Goal: Transaction & Acquisition: Purchase product/service

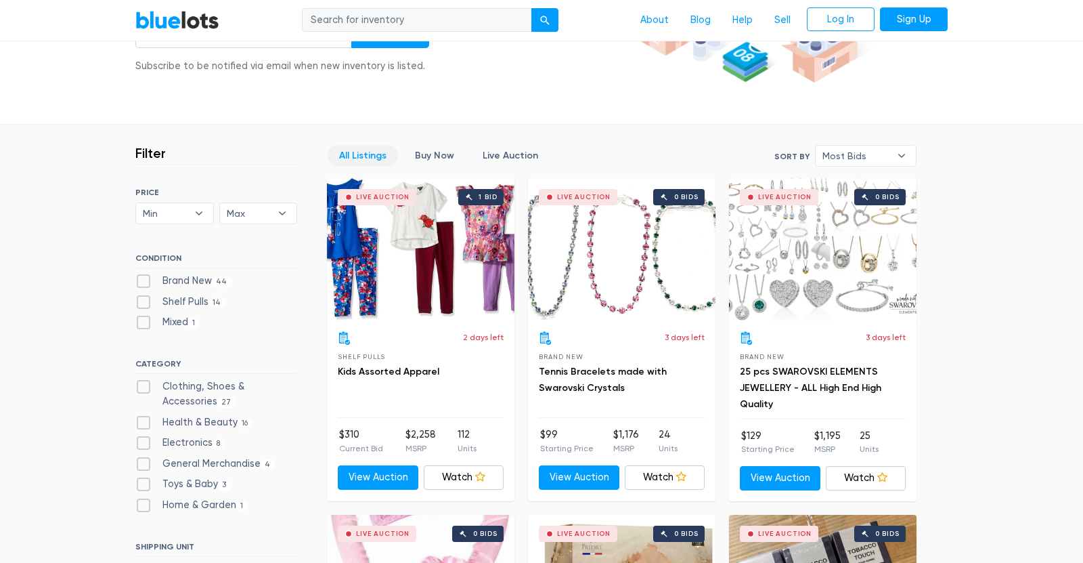
scroll to position [276, 0]
click at [139, 278] on label "Brand New 44" at bounding box center [183, 280] width 96 height 15
click at [139, 278] on New"] "Brand New 44" at bounding box center [139, 277] width 9 height 9
checkbox New"] "true"
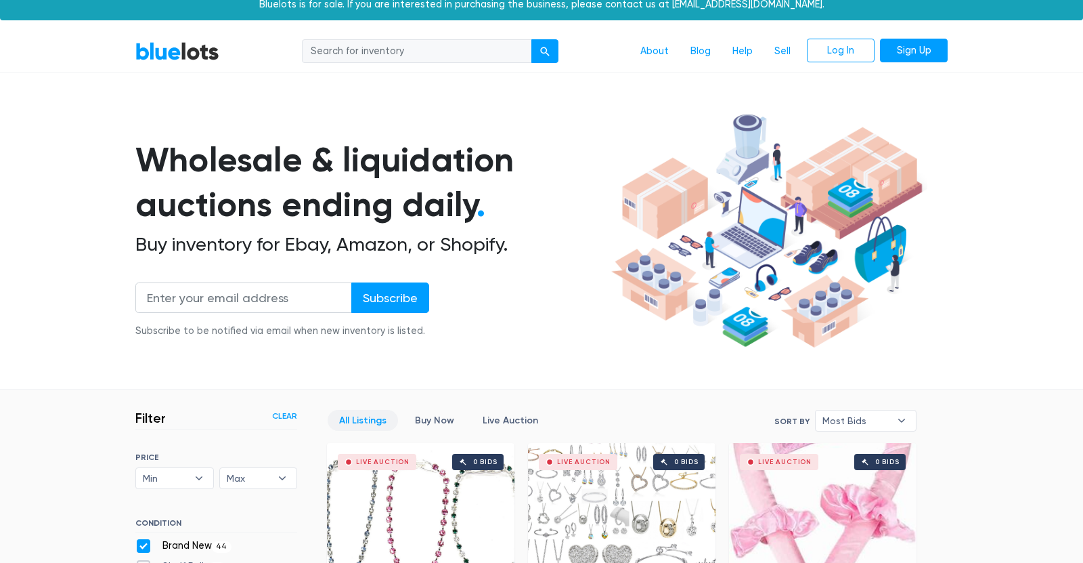
scroll to position [202, 0]
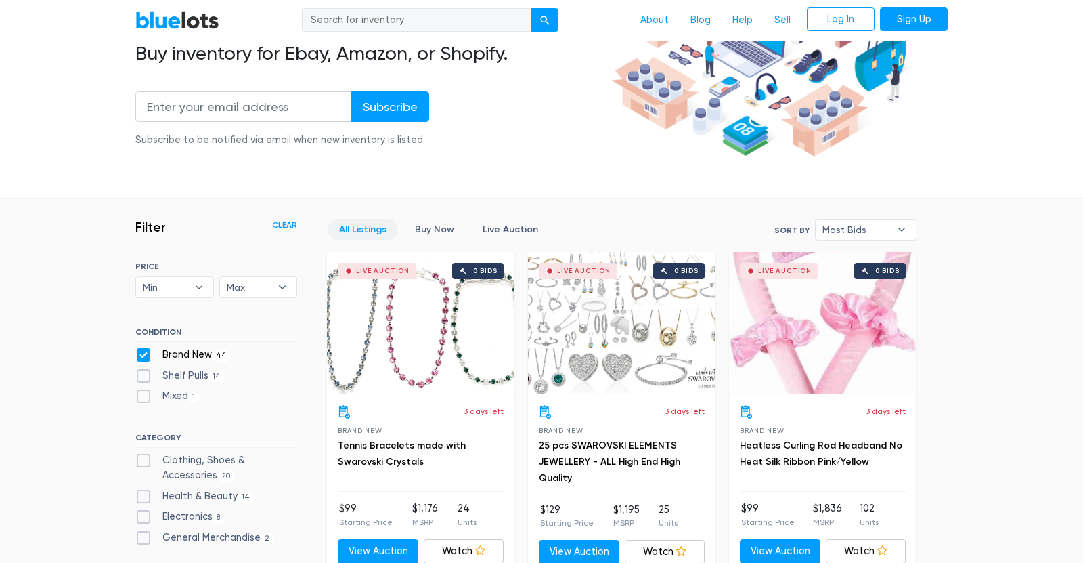
click at [142, 357] on label "Brand New 44" at bounding box center [183, 354] width 96 height 15
click at [142, 356] on New"] "Brand New 44" at bounding box center [139, 351] width 9 height 9
checkbox New"] "false"
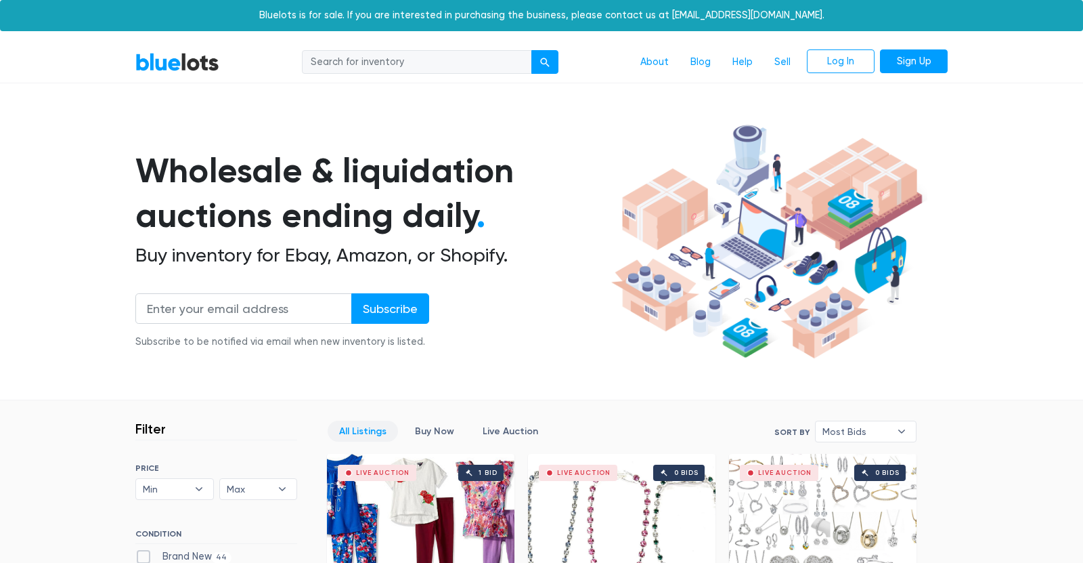
scroll to position [364, 0]
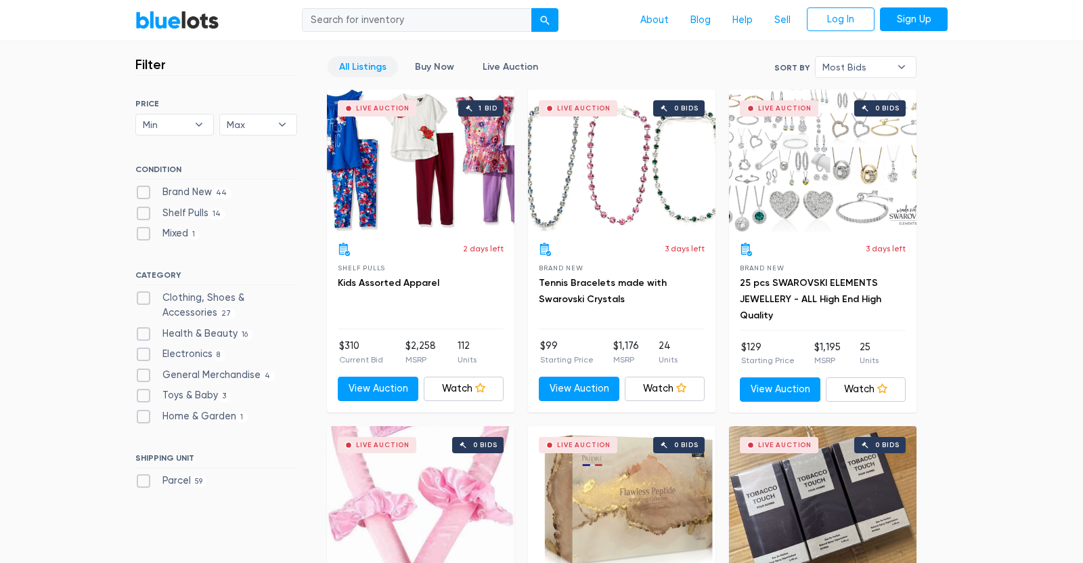
click at [144, 394] on label "Toys & Baby 3" at bounding box center [182, 395] width 95 height 15
click at [144, 394] on Baby"] "Toys & Baby 3" at bounding box center [139, 392] width 9 height 9
checkbox Baby"] "true"
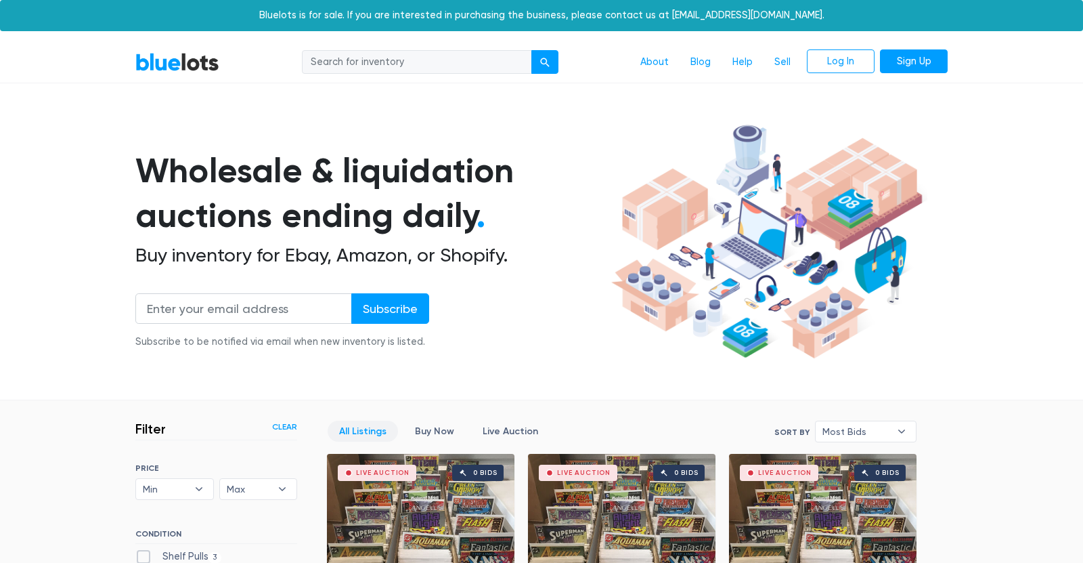
scroll to position [364, 0]
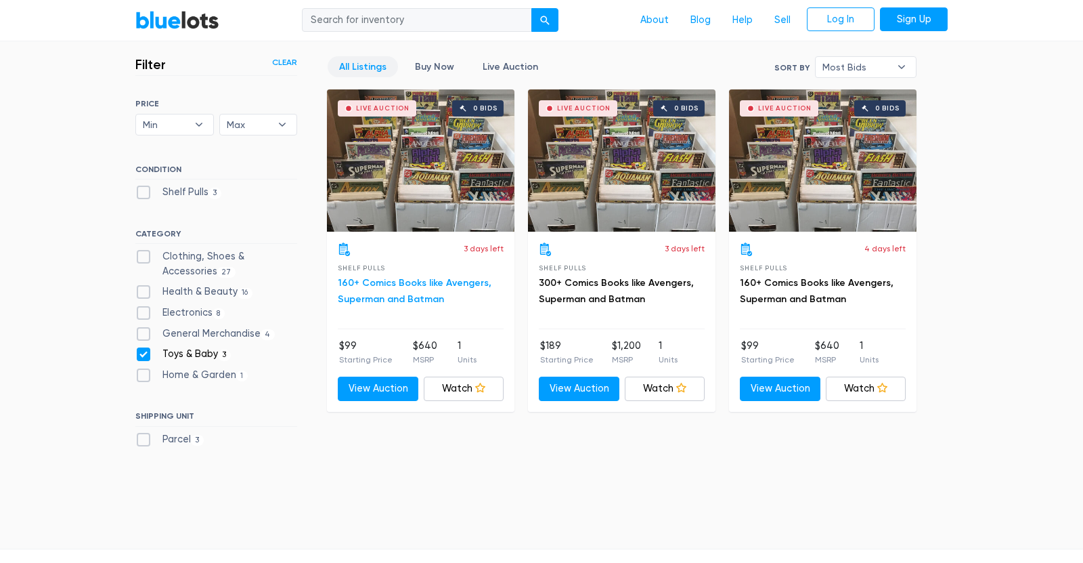
click at [426, 282] on link "160+ Comics Books like Avengers, Superman and Batman" at bounding box center [415, 291] width 154 height 28
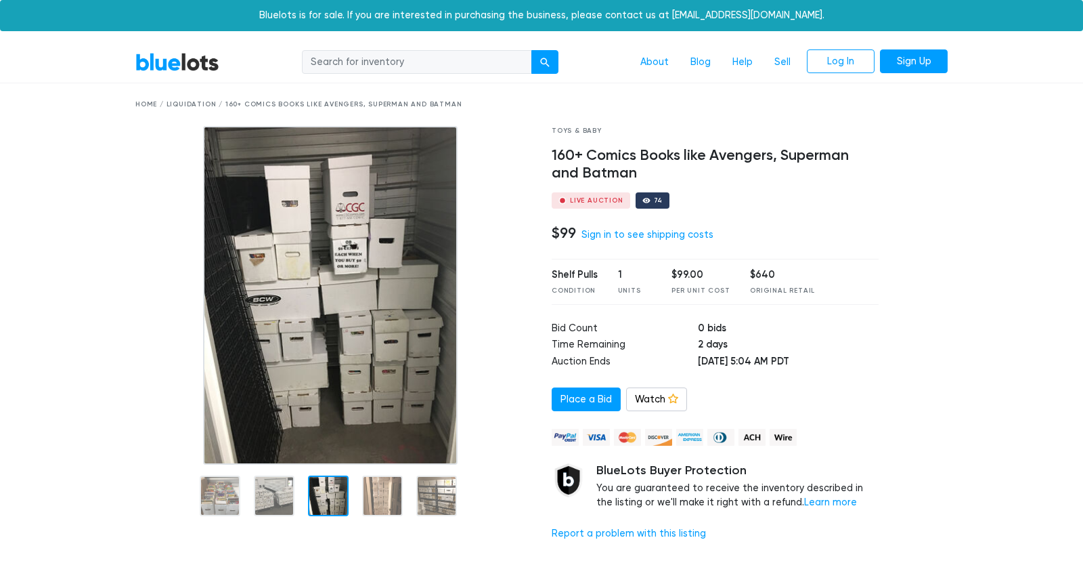
click at [356, 332] on img at bounding box center [330, 295] width 255 height 339
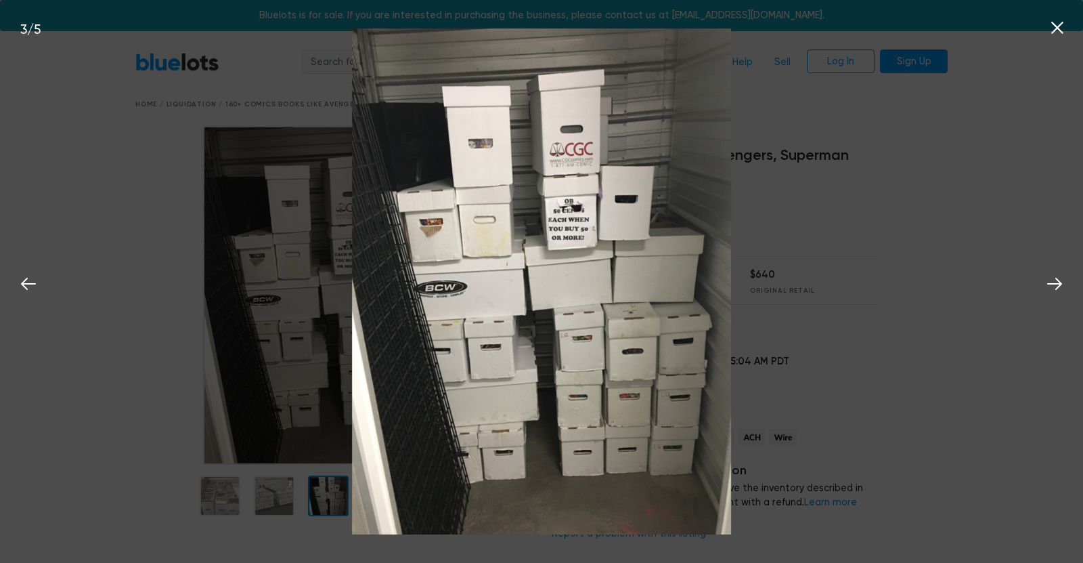
click at [173, 209] on div "3 / 5" at bounding box center [541, 281] width 1083 height 563
